Goal: Task Accomplishment & Management: Use online tool/utility

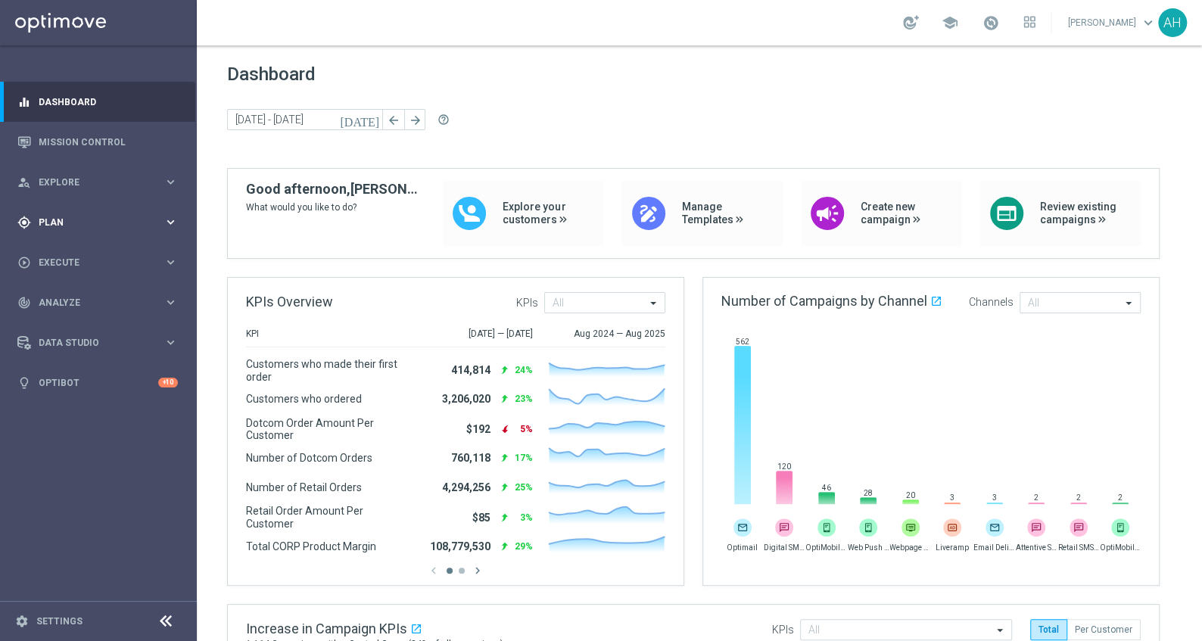
click at [171, 220] on icon "keyboard_arrow_right" at bounding box center [170, 222] width 14 height 14
click at [170, 304] on icon "keyboard_arrow_right" at bounding box center [170, 299] width 14 height 14
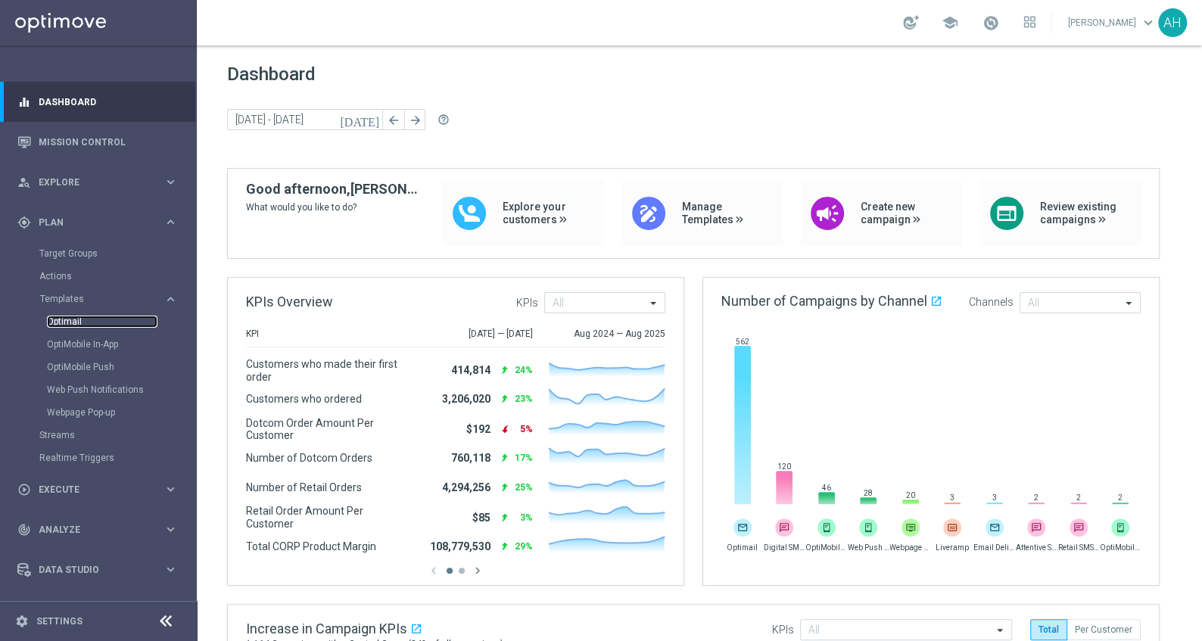
click at [70, 323] on link "Optimail" at bounding box center [102, 322] width 111 height 12
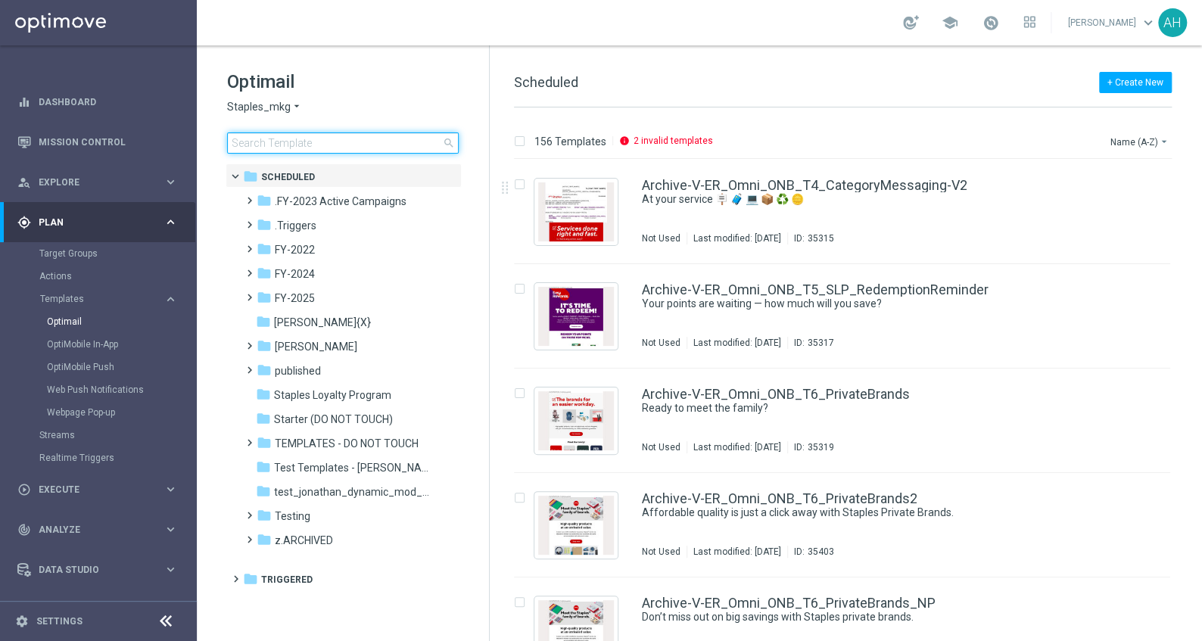
click at [375, 142] on input at bounding box center [343, 142] width 232 height 21
type input "Test-Omni-Prod-Rec-Promo-Email"
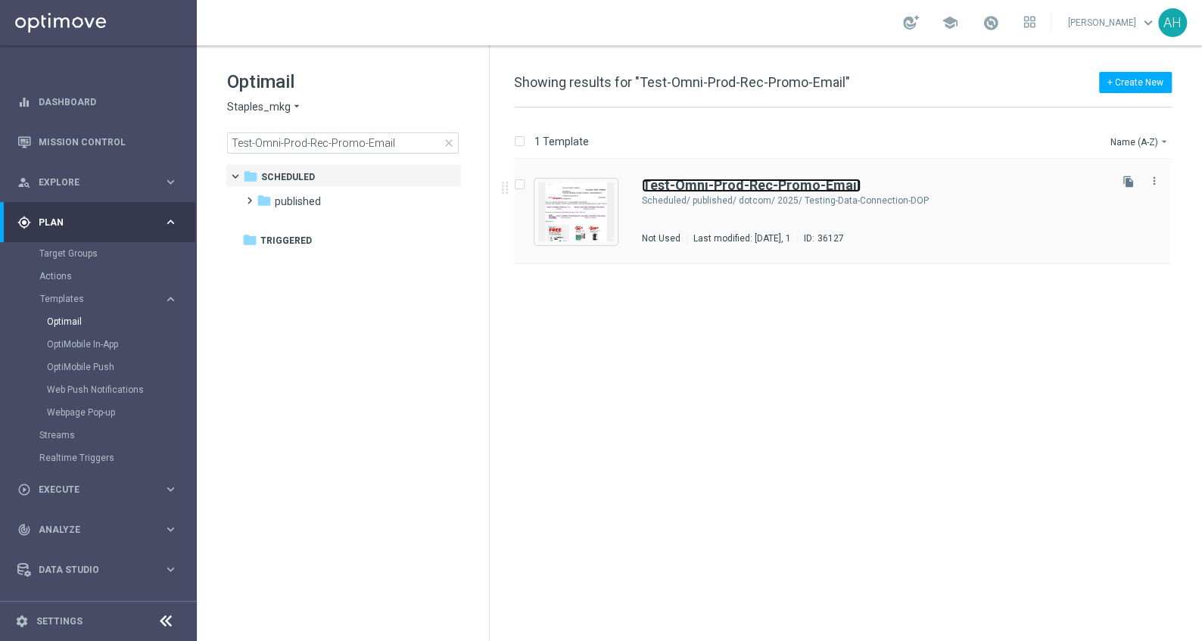
click at [728, 179] on b "Test-Omni-Prod-Rec-Promo-Email" at bounding box center [751, 185] width 219 height 16
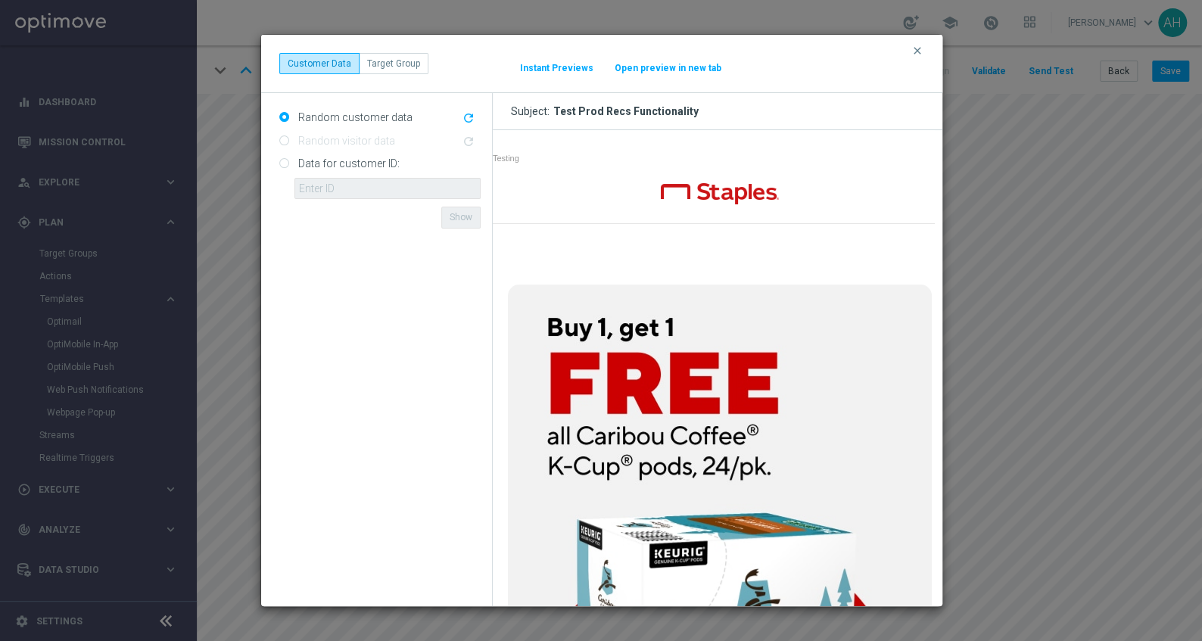
click at [285, 162] on input "Data for customer ID:" at bounding box center [284, 165] width 10 height 10
radio input "true"
click at [313, 184] on input "text" at bounding box center [387, 188] width 186 height 21
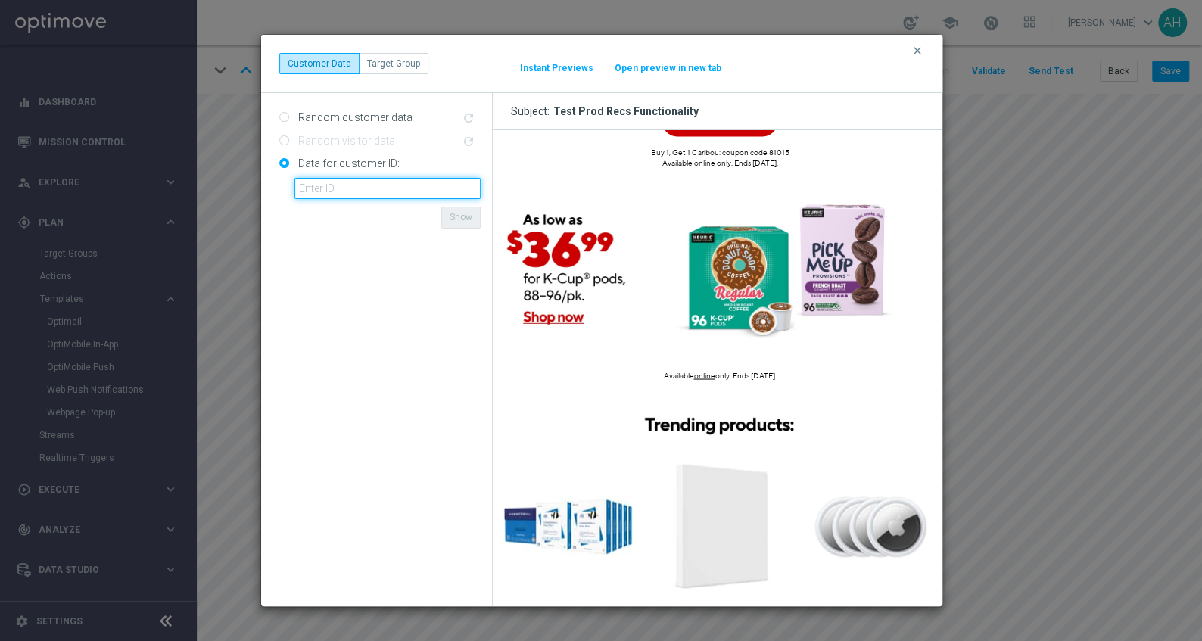
scroll to position [1514, 0]
paste input "10000252057"
type input "10000252057"
click at [466, 215] on button "Show" at bounding box center [460, 217] width 39 height 21
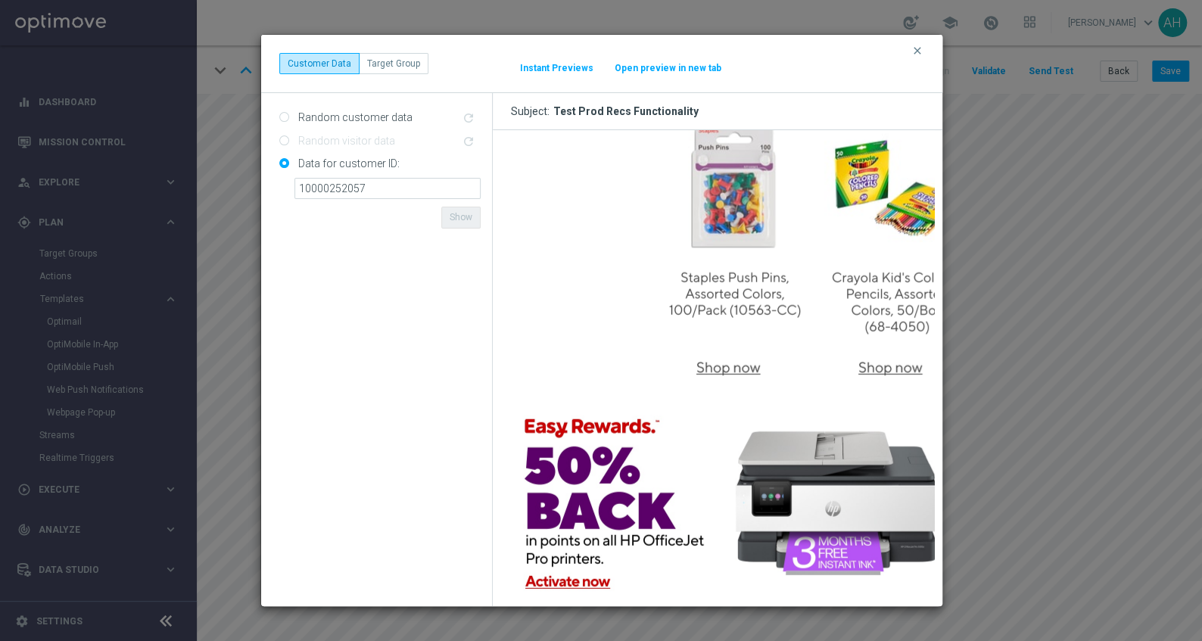
scroll to position [2042, 0]
click at [677, 67] on button "Open preview in new tab" at bounding box center [668, 68] width 108 height 12
click at [917, 53] on icon "clear" at bounding box center [917, 51] width 12 height 12
